Goal: Task Accomplishment & Management: Use online tool/utility

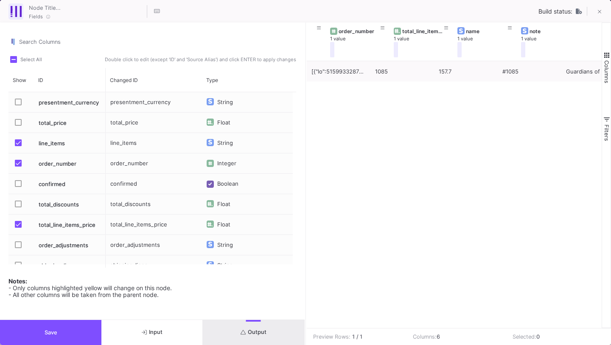
scroll to position [0, 45]
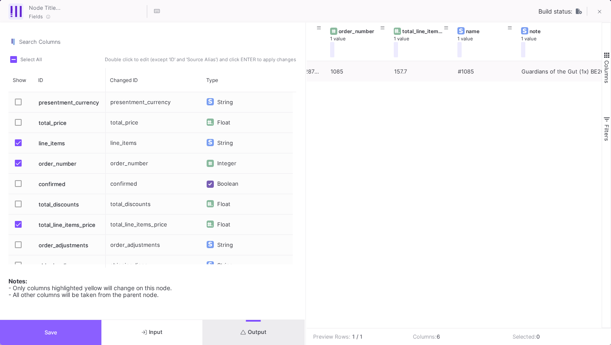
click at [65, 327] on button "Save" at bounding box center [50, 332] width 101 height 25
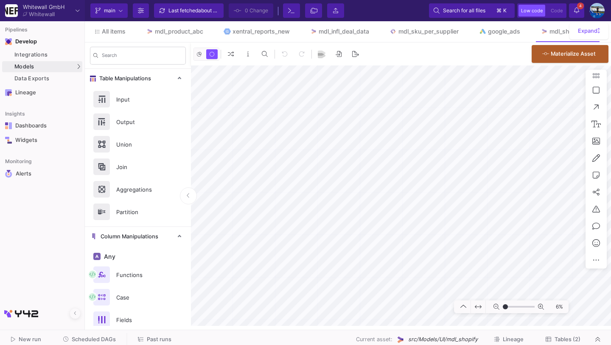
click at [93, 339] on span "Scheduled DAGs" at bounding box center [94, 339] width 44 height 6
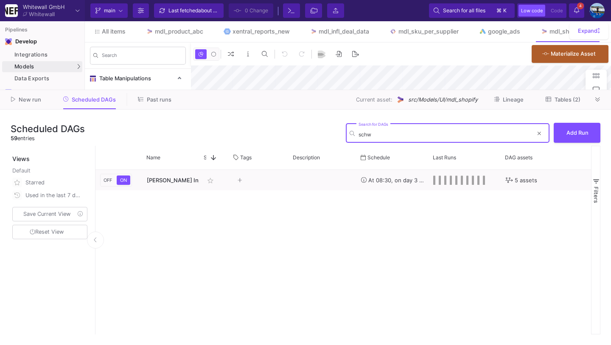
type input "schwa"
type input "-16"
type input "schwa"
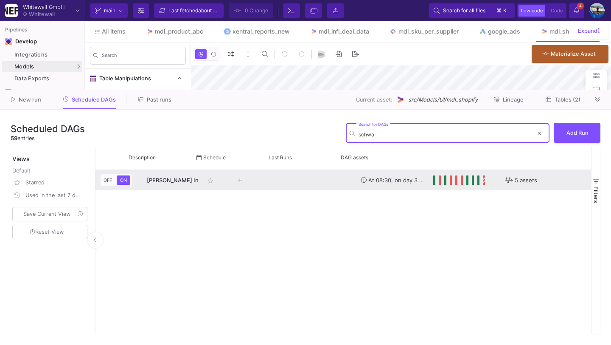
scroll to position [0, 164]
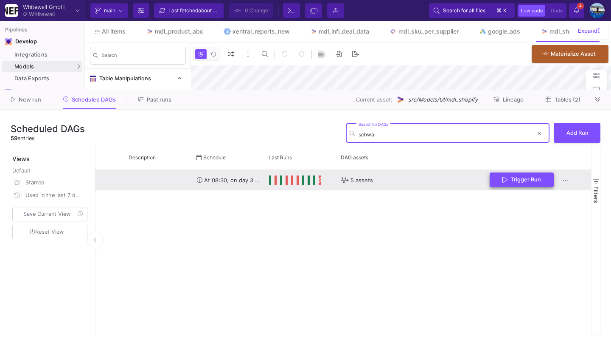
click at [523, 175] on button "Trigger Run" at bounding box center [522, 179] width 64 height 15
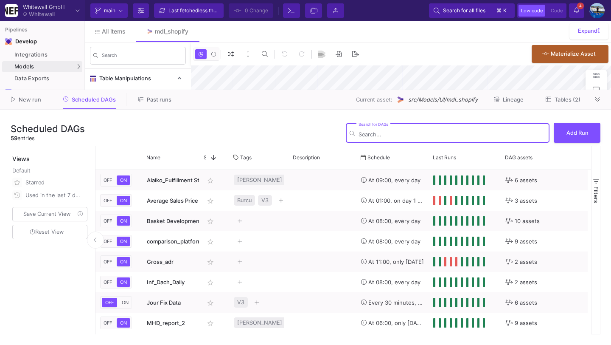
type input "-16"
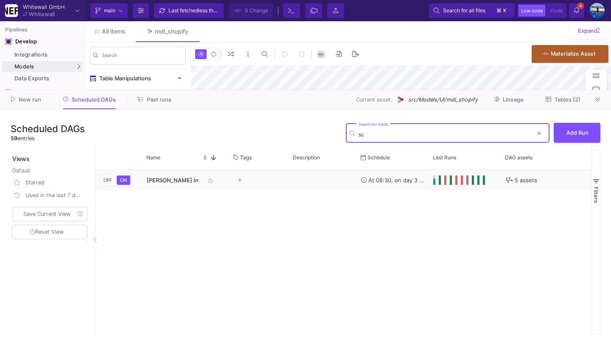
type input "s"
type input "schwa"
click at [538, 133] on icon at bounding box center [539, 133] width 3 height 5
type input "schwa"
click at [540, 132] on icon at bounding box center [539, 133] width 3 height 3
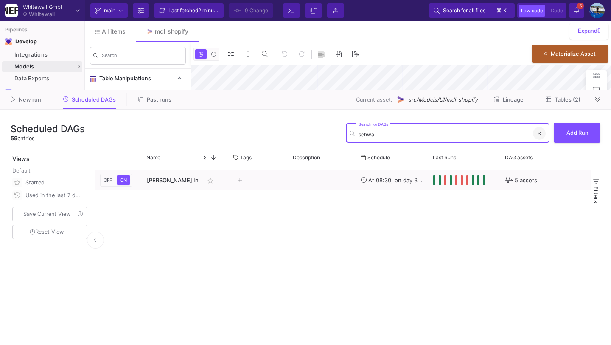
type input "schwa"
click at [537, 133] on button at bounding box center [539, 133] width 13 height 13
